Goal: Contribute content: Add original content to the website for others to see

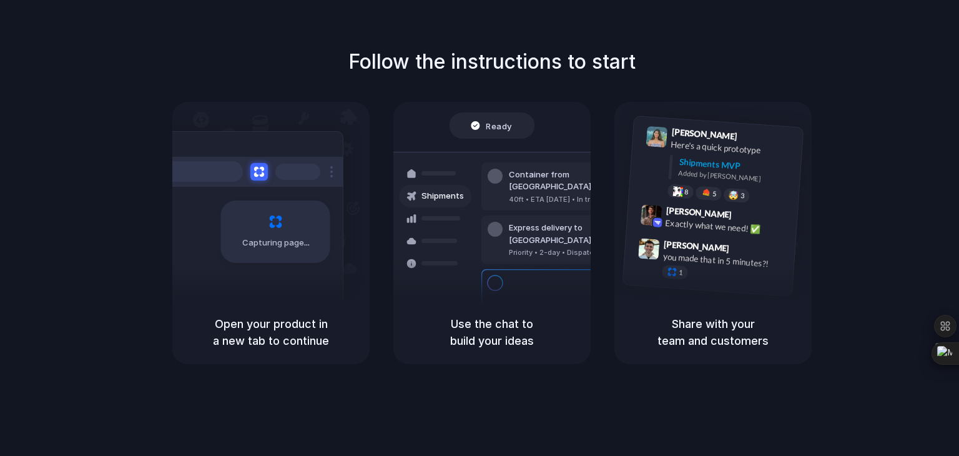
click at [796, 43] on div "Follow the instructions to start Capturing page Open your product in a new tab …" at bounding box center [492, 240] width 984 height 481
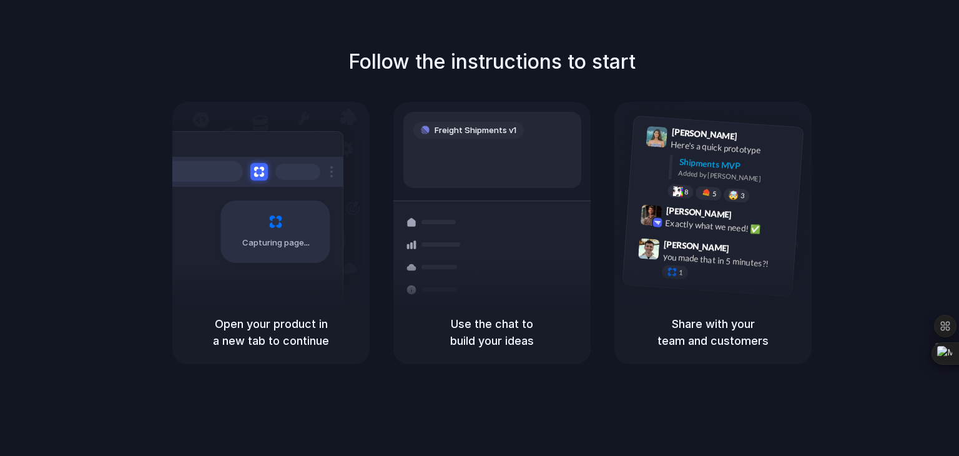
click at [482, 128] on span "Freight Shipments v1" at bounding box center [476, 130] width 82 height 12
click at [497, 440] on div "Follow the instructions to start Capturing page Open your product in a new tab …" at bounding box center [492, 240] width 984 height 481
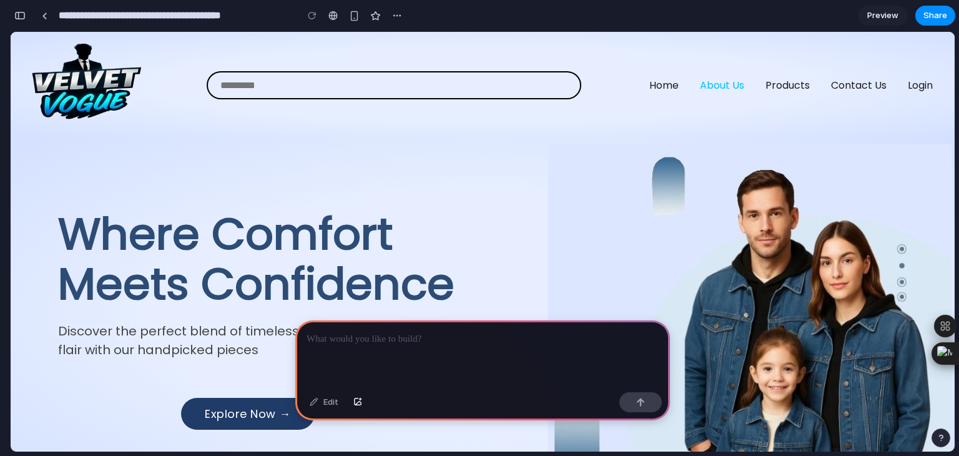
click at [728, 84] on link "About Us" at bounding box center [722, 85] width 44 height 14
click at [651, 84] on link "Home" at bounding box center [663, 85] width 29 height 14
click at [710, 85] on link "About Us" at bounding box center [722, 85] width 44 height 14
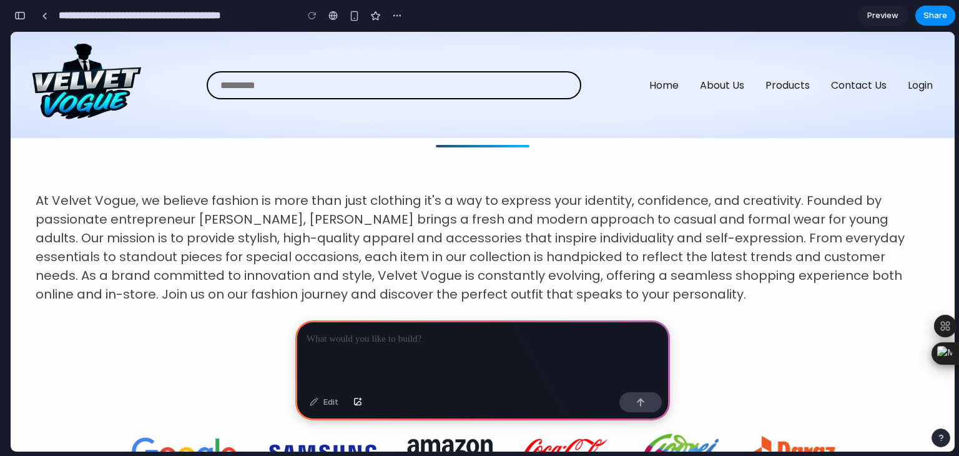
scroll to position [464, 0]
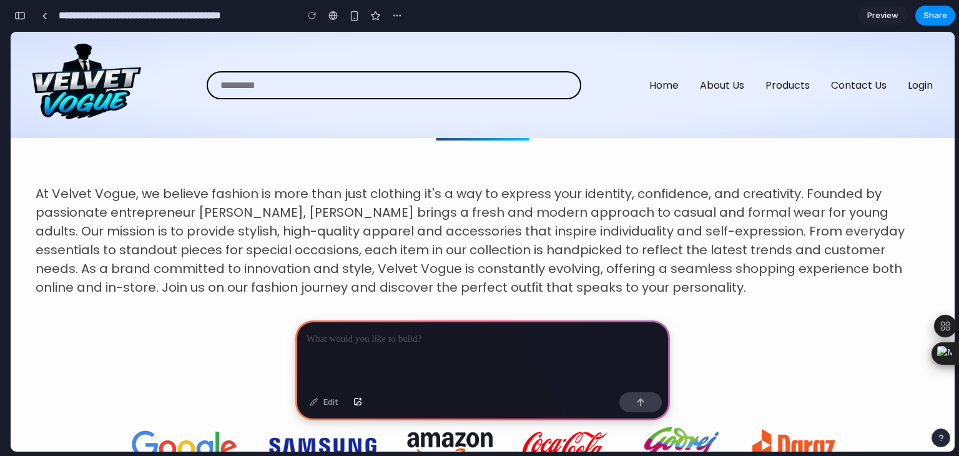
click at [430, 362] on div at bounding box center [482, 353] width 375 height 67
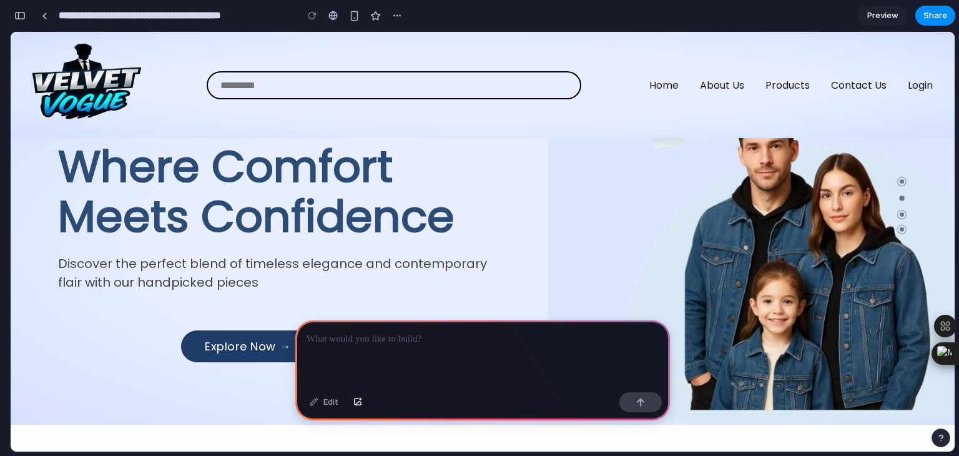
scroll to position [0, 0]
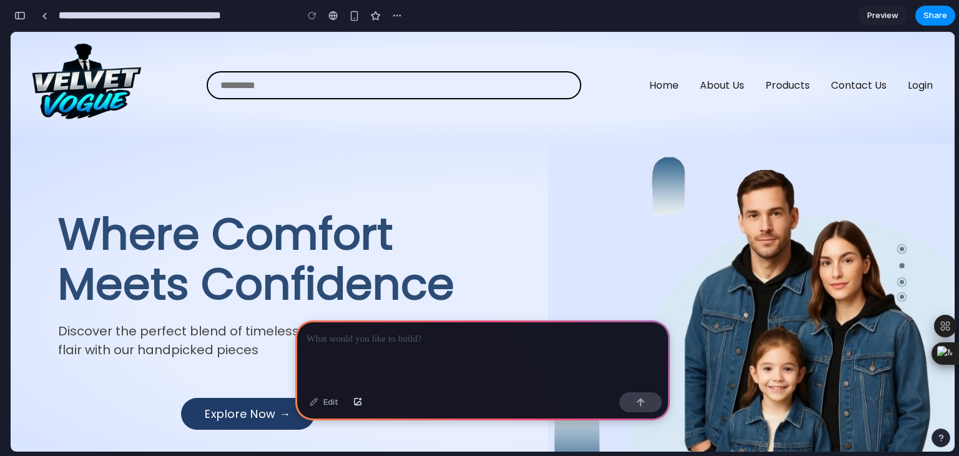
click at [872, 16] on span "Preview" at bounding box center [882, 15] width 31 height 12
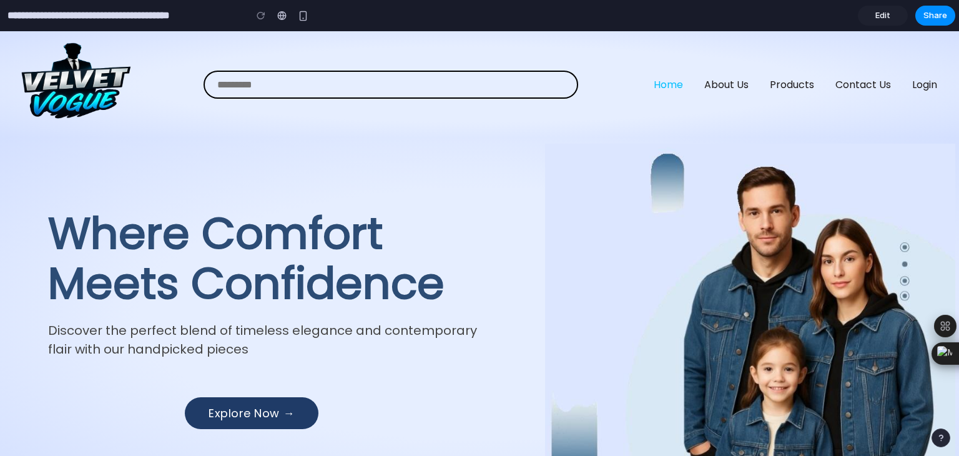
click at [660, 83] on link "Home" at bounding box center [668, 84] width 29 height 14
click at [717, 83] on link "About Us" at bounding box center [726, 84] width 44 height 14
click at [307, 21] on button "button" at bounding box center [303, 15] width 19 height 19
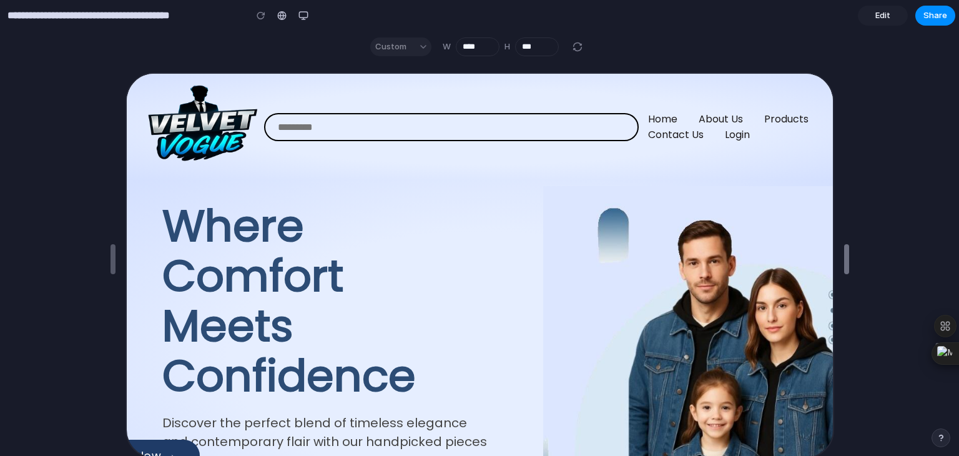
type input "****"
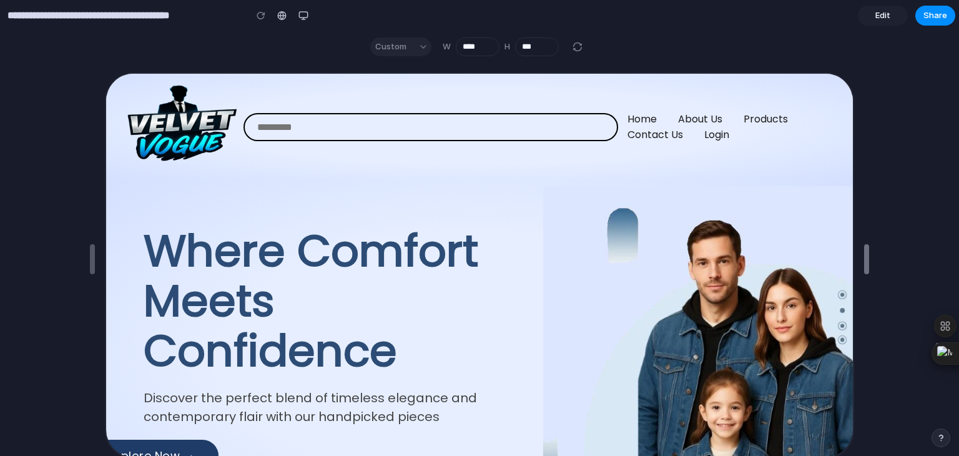
drag, startPoint x: 617, startPoint y: 260, endPoint x: 898, endPoint y: 241, distance: 281.6
click at [302, 20] on div "button" at bounding box center [303, 16] width 10 height 10
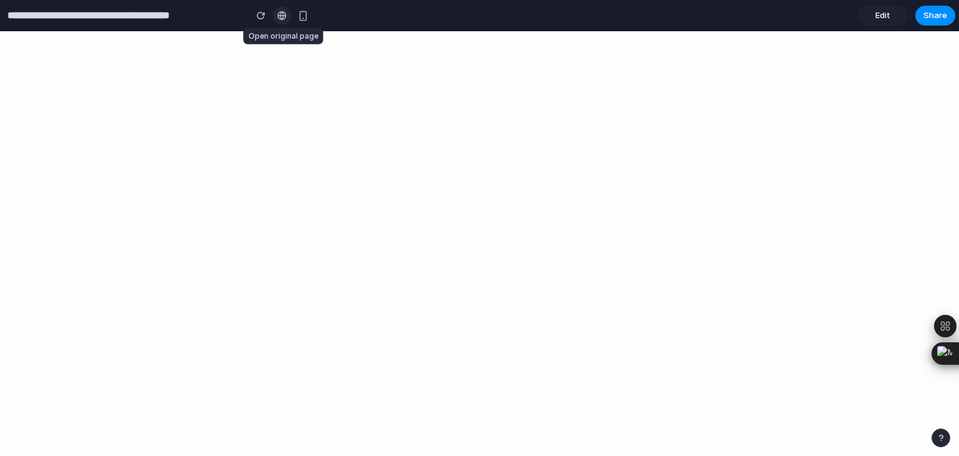
click at [282, 15] on div at bounding box center [281, 16] width 9 height 10
